Goal: Check status: Check status

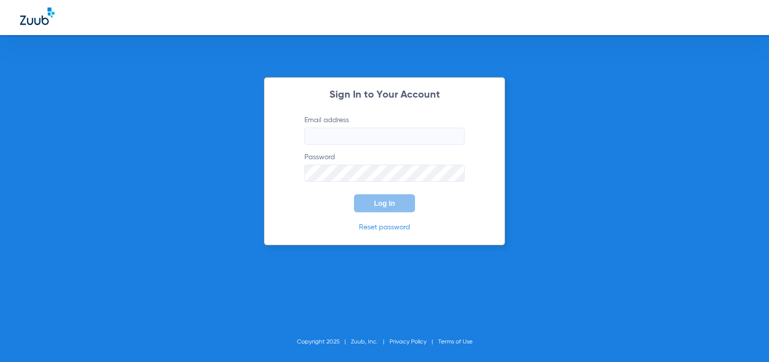
type input "[EMAIL_ADDRESS][DOMAIN_NAME]"
click at [322, 221] on div "Sign In to Your Account Email address [EMAIL_ADDRESS][DOMAIN_NAME] Password Log…" at bounding box center [384, 161] width 241 height 168
click at [386, 201] on span "Log In" at bounding box center [384, 203] width 21 height 8
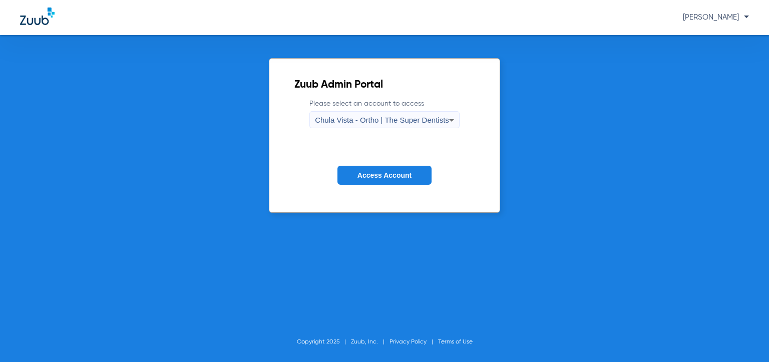
click at [380, 175] on span "Access Account" at bounding box center [384, 175] width 54 height 8
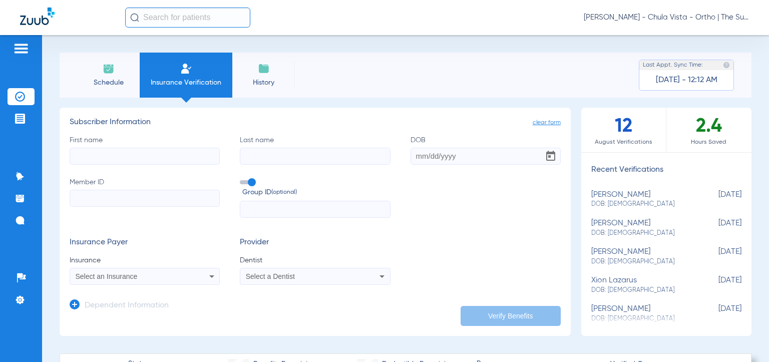
click at [662, 197] on div "[PERSON_NAME] DOB: [DEMOGRAPHIC_DATA]" at bounding box center [641, 199] width 100 height 19
type input "[PERSON_NAME]"
type input "[DATE]"
type input "410813X00"
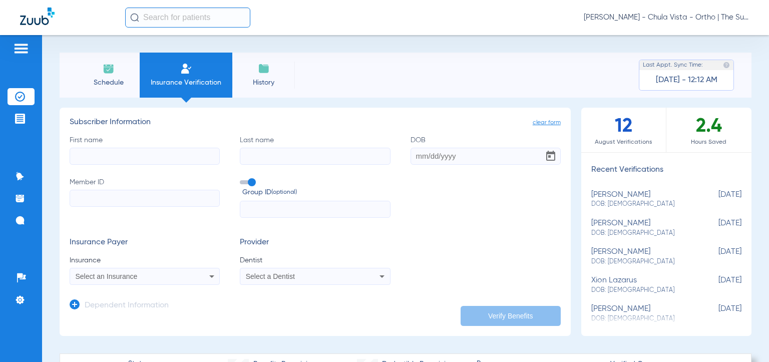
type input "04734-00001"
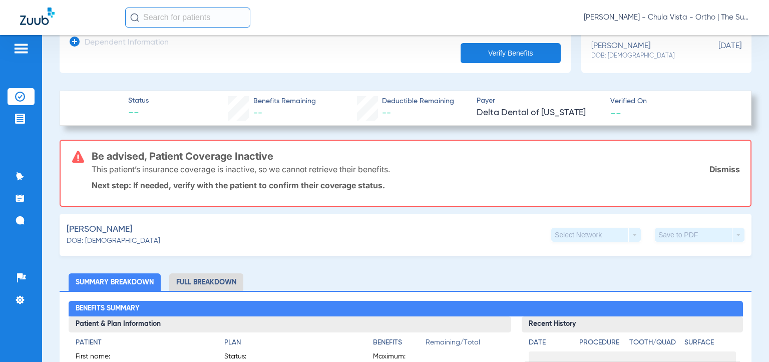
scroll to position [300, 0]
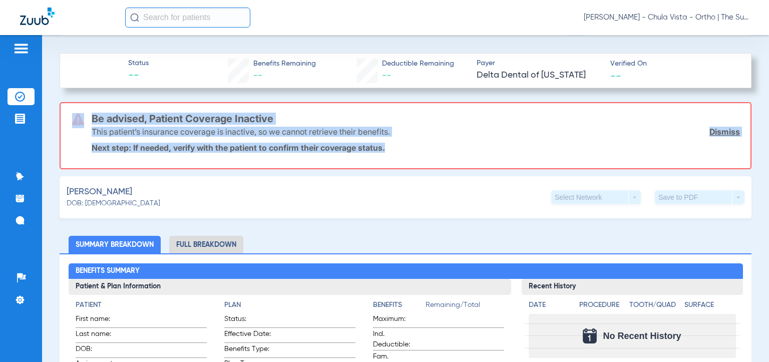
drag, startPoint x: 397, startPoint y: 147, endPoint x: 69, endPoint y: 120, distance: 329.3
click at [68, 120] on div "Be advised, Patient Coverage Inactive This patient’s insurance coverage is inac…" at bounding box center [406, 135] width 692 height 67
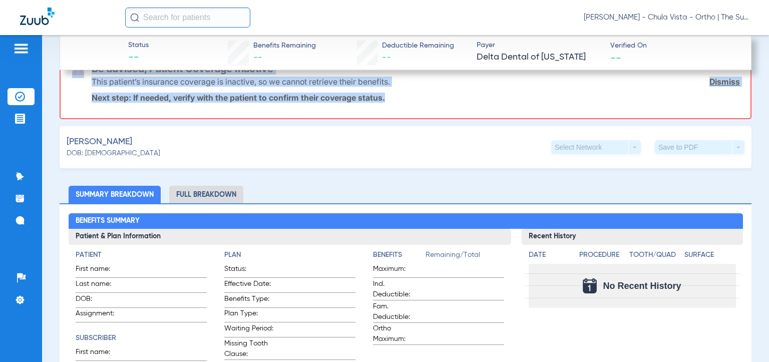
scroll to position [150, 0]
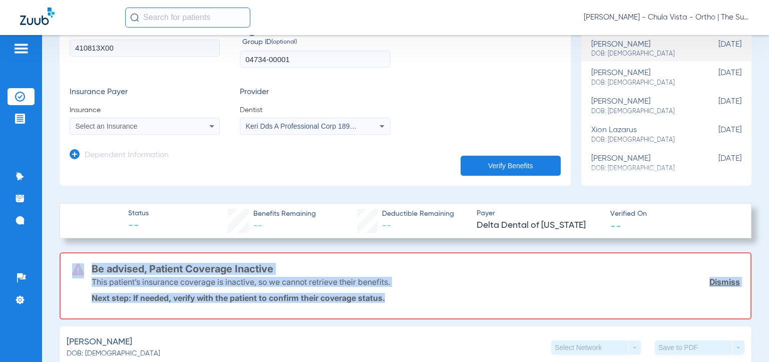
drag, startPoint x: 581, startPoint y: 224, endPoint x: 458, endPoint y: 231, distance: 123.3
click at [458, 231] on div "Status -- Benefits Remaining -- Deductible Remaining -- Payer Delta Dental of […" at bounding box center [406, 220] width 692 height 35
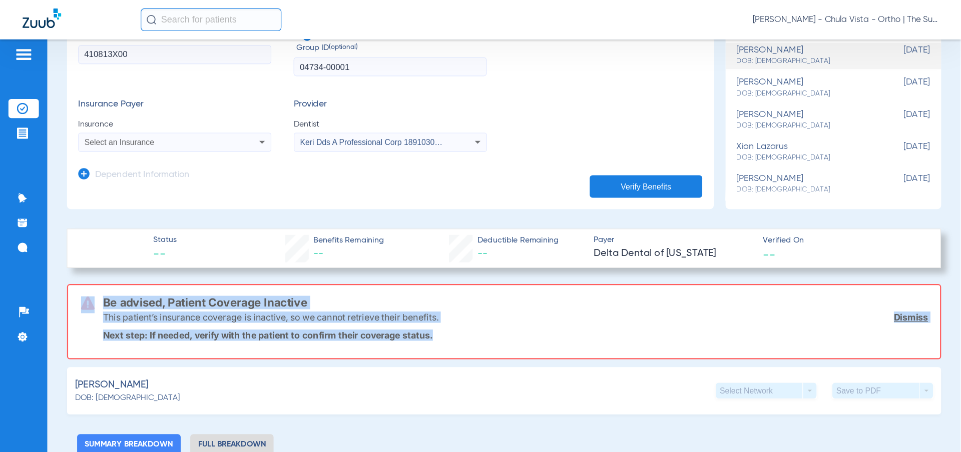
scroll to position [150, 0]
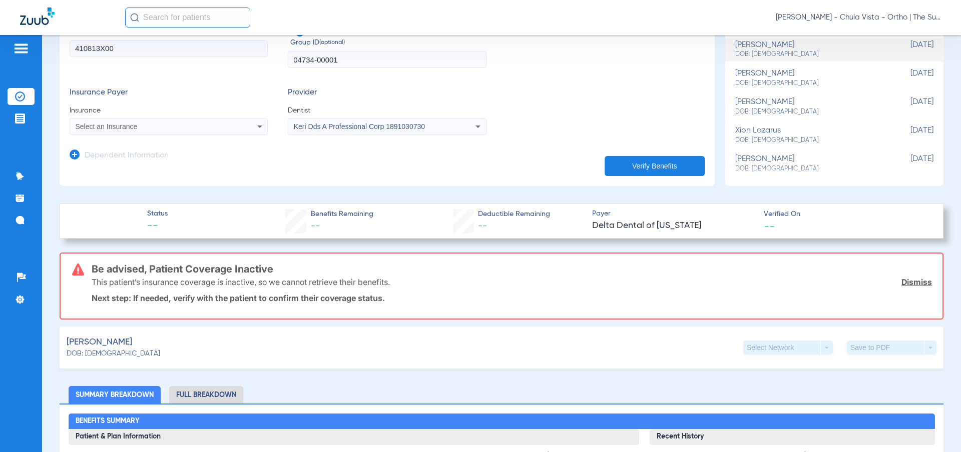
drag, startPoint x: 681, startPoint y: 1, endPoint x: 589, endPoint y: 140, distance: 166.8
click at [594, 141] on app-dependent-form "Dependent Information" at bounding box center [387, 152] width 635 height 34
